Goal: Task Accomplishment & Management: Use online tool/utility

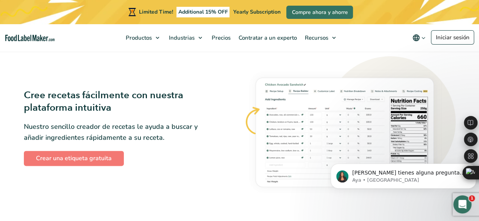
scroll to position [397, 0]
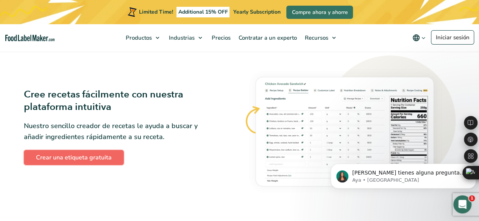
click at [103, 156] on link "Crear una etiqueta gratuita" at bounding box center [74, 157] width 100 height 15
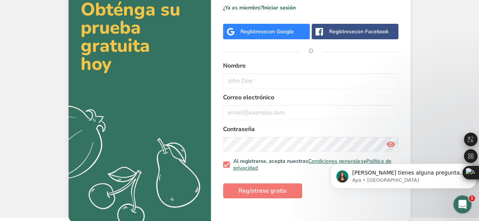
scroll to position [44, 0]
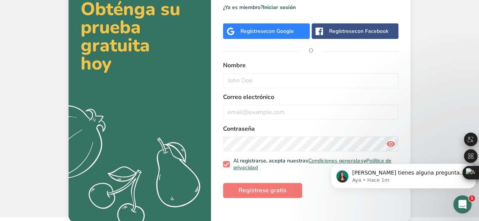
click at [244, 31] on div "Regístrese con Google" at bounding box center [266, 31] width 53 height 8
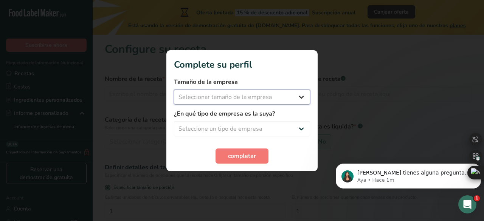
click at [278, 102] on select "Seleccionar tamaño de la empresa Menos de 10 empleados De 10 a 50 empleados De …" at bounding box center [242, 97] width 136 height 15
select select "1"
click at [174, 90] on select "Seleccionar tamaño de la empresa Menos de 10 empleados De 10 a 50 empleados De …" at bounding box center [242, 97] width 136 height 15
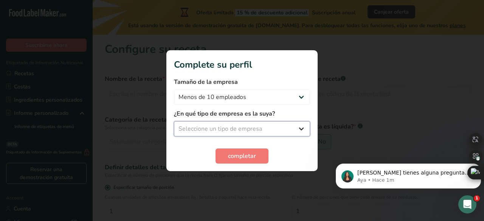
click at [263, 128] on select "Seleccione un tipo de empresa Fabricante de alimentos envasados Restaurante y c…" at bounding box center [242, 128] width 136 height 15
select select "5"
click at [174, 121] on select "Seleccione un tipo de empresa Fabricante de alimentos envasados Restaurante y c…" at bounding box center [242, 128] width 136 height 15
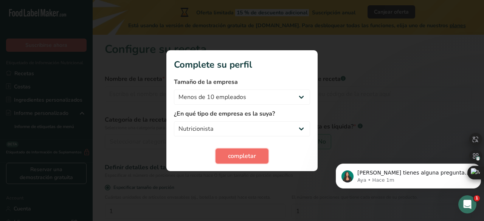
click at [251, 157] on span "completar" at bounding box center [242, 156] width 28 height 9
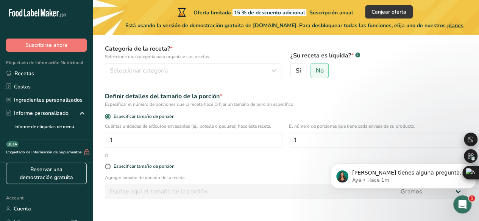
scroll to position [69, 0]
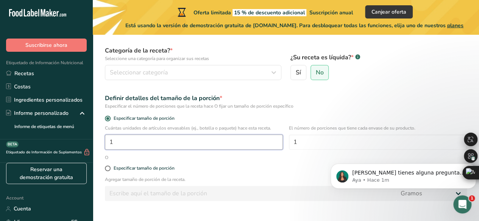
click at [124, 142] on input "1" at bounding box center [194, 142] width 178 height 15
click at [169, 143] on input "1" at bounding box center [194, 142] width 178 height 15
click at [240, 142] on input "1" at bounding box center [194, 142] width 178 height 15
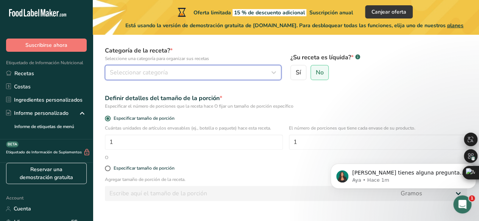
click at [275, 72] on icon "button" at bounding box center [273, 73] width 9 height 14
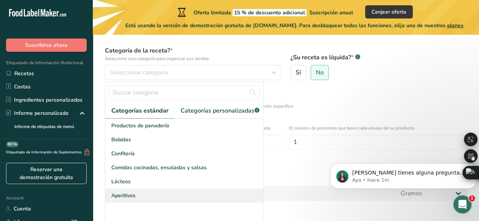
click at [145, 201] on div "Aperitivos" at bounding box center [184, 196] width 158 height 14
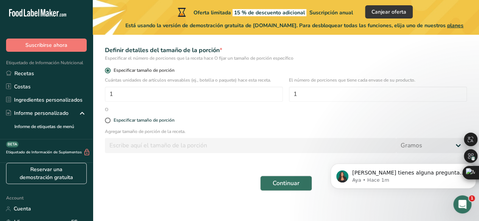
scroll to position [123, 0]
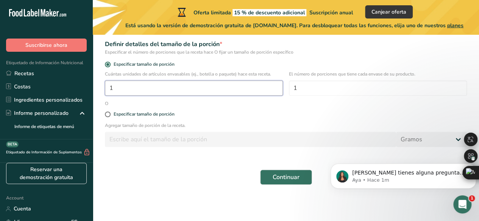
click at [155, 89] on input "1" at bounding box center [194, 88] width 178 height 15
click at [230, 84] on input "1" at bounding box center [194, 88] width 178 height 15
type input "4"
click at [369, 75] on p "El número de porciones que tiene cada envase de su producto." at bounding box center [378, 74] width 178 height 7
click at [366, 82] on input "1" at bounding box center [378, 88] width 178 height 15
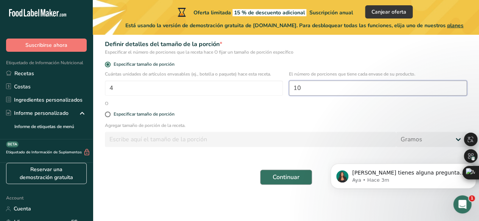
type input "10"
click at [283, 172] on button "Continuar" at bounding box center [286, 177] width 52 height 15
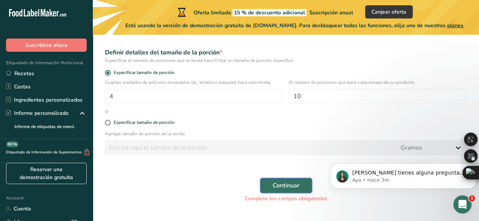
scroll to position [132, 0]
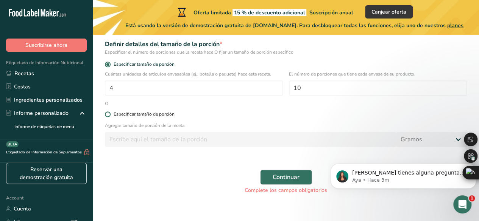
click at [114, 115] on div "Especificar tamaño de porción" at bounding box center [144, 115] width 61 height 6
click at [110, 115] on input "Especificar tamaño de porción" at bounding box center [107, 114] width 5 height 5
radio input "true"
radio input "false"
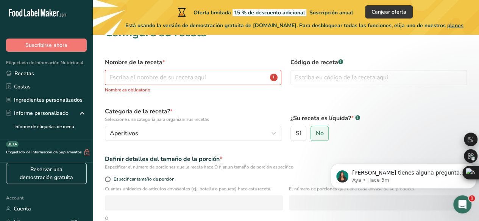
scroll to position [0, 0]
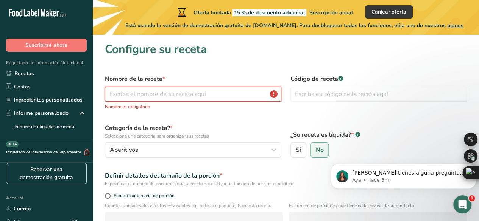
click at [190, 94] on input "text" at bounding box center [193, 94] width 176 height 15
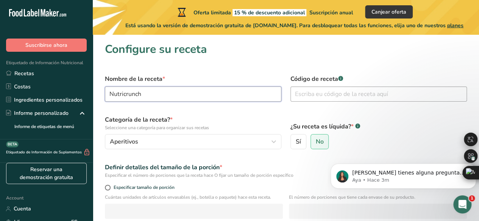
type input "Nutricrunch"
click at [353, 97] on input "text" at bounding box center [378, 94] width 176 height 15
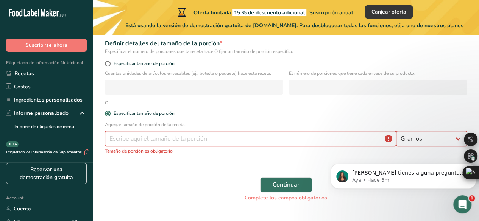
scroll to position [125, 0]
type input "2434576"
click at [105, 65] on label "Especificar tamaño de porción" at bounding box center [286, 63] width 362 height 6
click at [105, 65] on input "Especificar tamaño de porción" at bounding box center [107, 63] width 5 height 5
radio input "true"
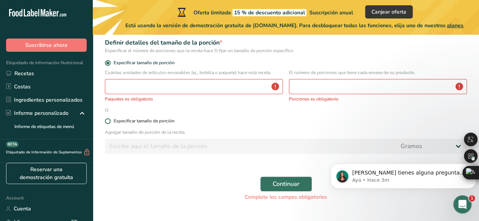
click at [106, 123] on span at bounding box center [108, 121] width 6 height 6
click at [106, 123] on input "Especificar tamaño de porción" at bounding box center [107, 121] width 5 height 5
radio input "true"
radio input "false"
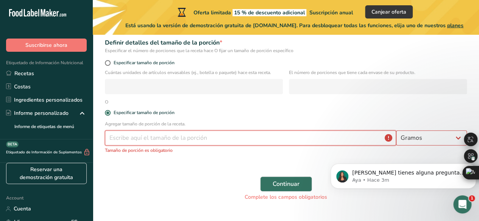
click at [193, 131] on input "number" at bounding box center [250, 138] width 291 height 15
click at [189, 134] on input "number" at bounding box center [250, 138] width 291 height 15
click at [193, 140] on input "number" at bounding box center [250, 138] width 291 height 15
type input "1"
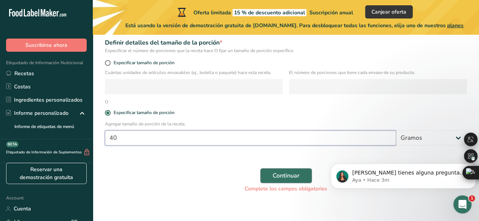
type input "40"
click at [296, 173] on span "Continuar" at bounding box center [285, 175] width 27 height 9
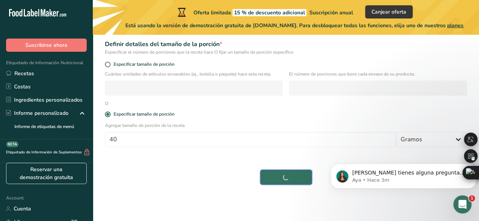
scroll to position [123, 0]
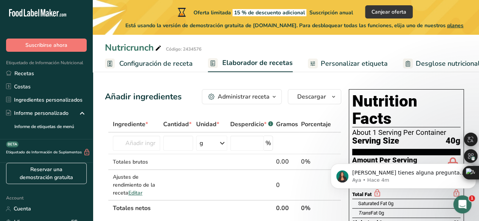
click at [334, 63] on span "Personalizar etiqueta" at bounding box center [353, 64] width 67 height 10
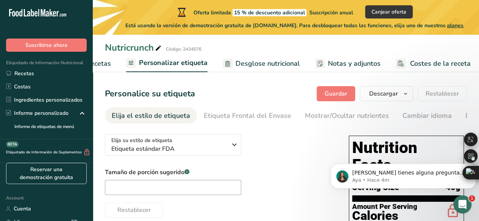
click at [176, 71] on link "Personalizar etiqueta" at bounding box center [166, 63] width 81 height 18
click at [170, 68] on span "Personalizar etiqueta" at bounding box center [173, 63] width 68 height 10
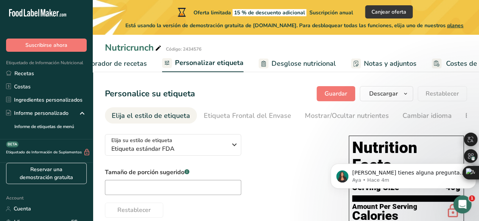
click at [285, 69] on link "Desglose nutricional" at bounding box center [296, 63] width 77 height 17
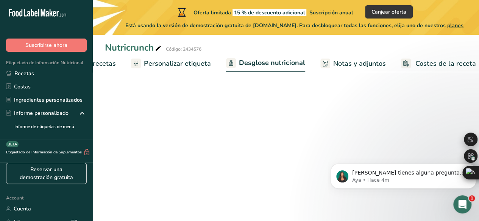
select select "Calories"
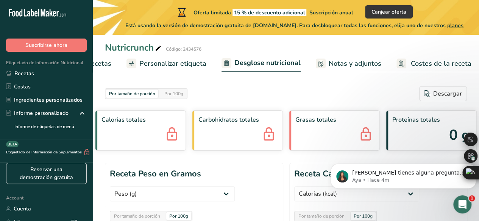
scroll to position [0, 113]
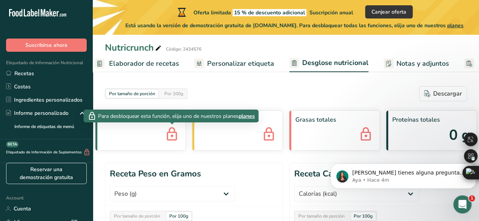
click at [170, 127] on icon at bounding box center [171, 135] width 15 height 20
